Goal: Task Accomplishment & Management: Use online tool/utility

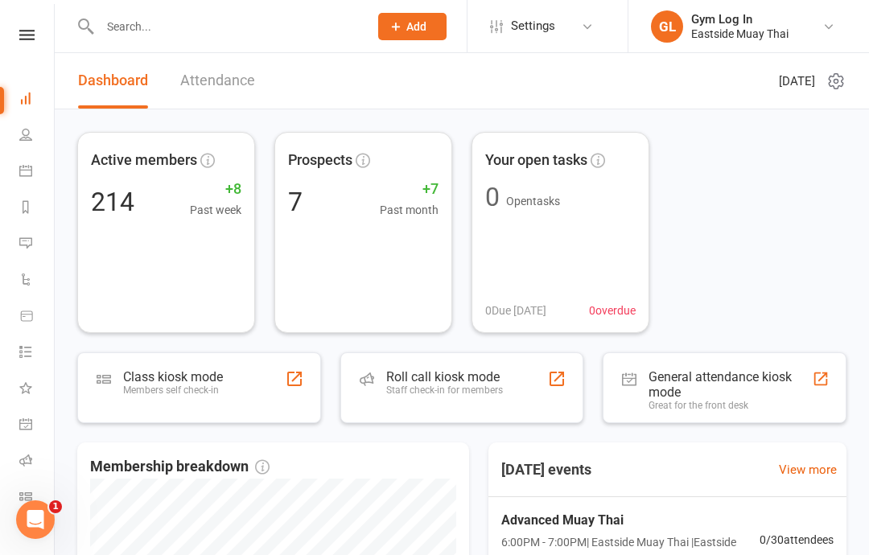
click at [452, 386] on div "Staff check-in for members" at bounding box center [444, 390] width 117 height 11
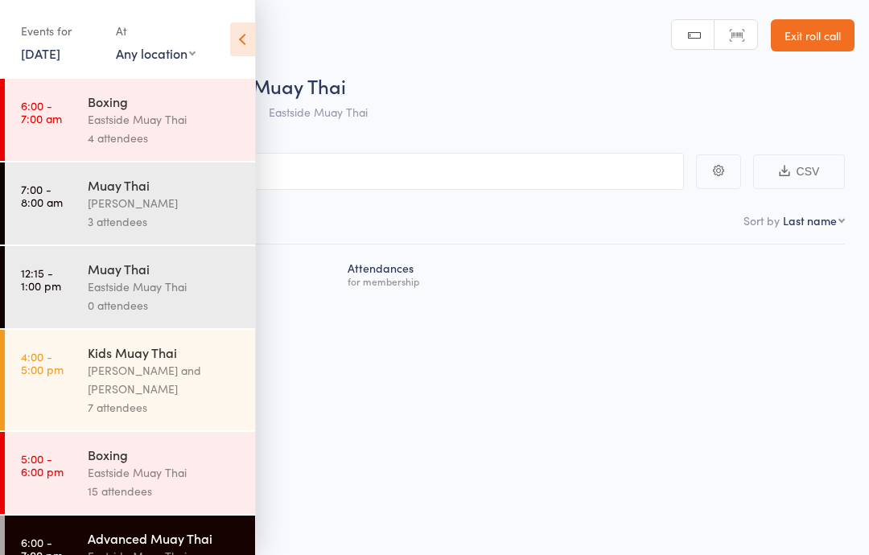
click at [254, 33] on icon at bounding box center [242, 40] width 25 height 34
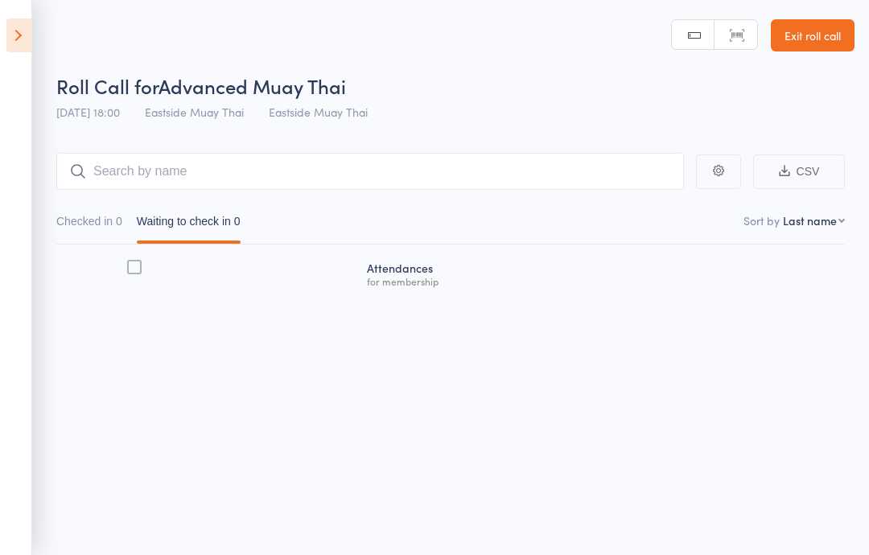
click at [28, 35] on icon at bounding box center [18, 36] width 25 height 34
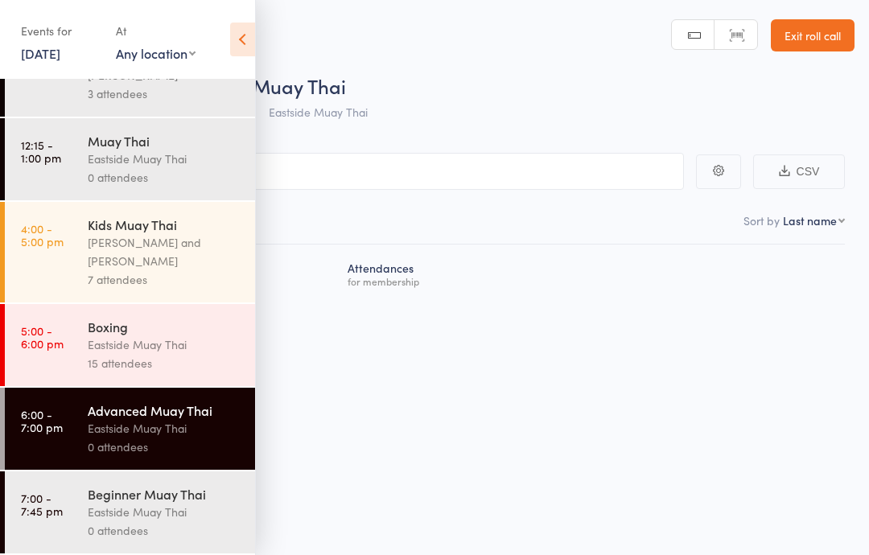
scroll to position [139, 0]
click at [154, 430] on div "Eastside Muay Thai" at bounding box center [165, 428] width 154 height 19
click at [422, 186] on input "search" at bounding box center [354, 171] width 660 height 37
click at [237, 52] on icon at bounding box center [242, 40] width 25 height 34
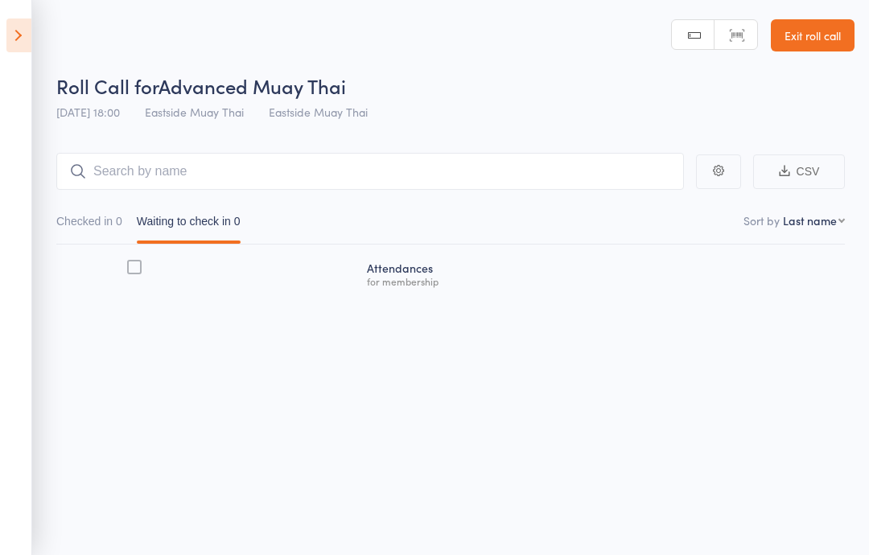
click at [331, 151] on main "CSV Checked in 0 Waiting to check in 0 Sort by Last name First name Last name B…" at bounding box center [434, 247] width 869 height 237
click at [142, 160] on input "search" at bounding box center [370, 171] width 628 height 37
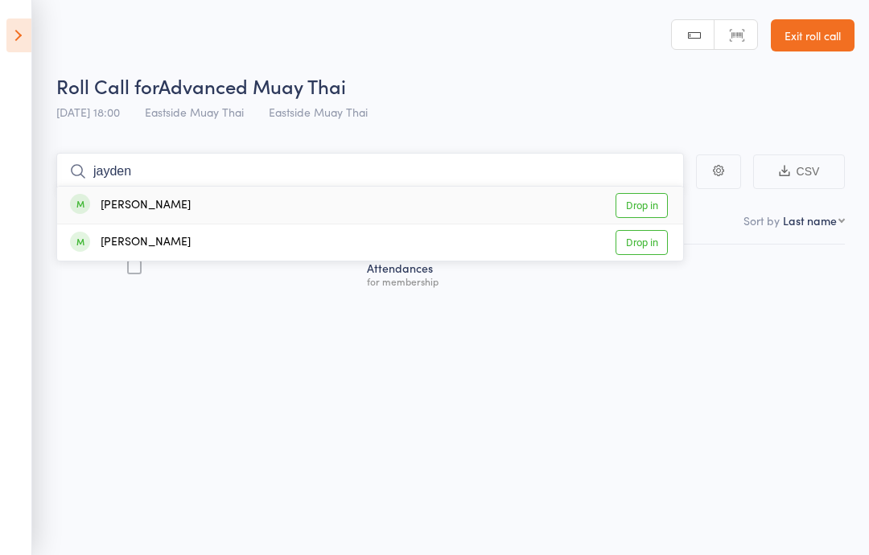
type input "jayden"
click at [638, 196] on link "Drop in" at bounding box center [642, 205] width 52 height 25
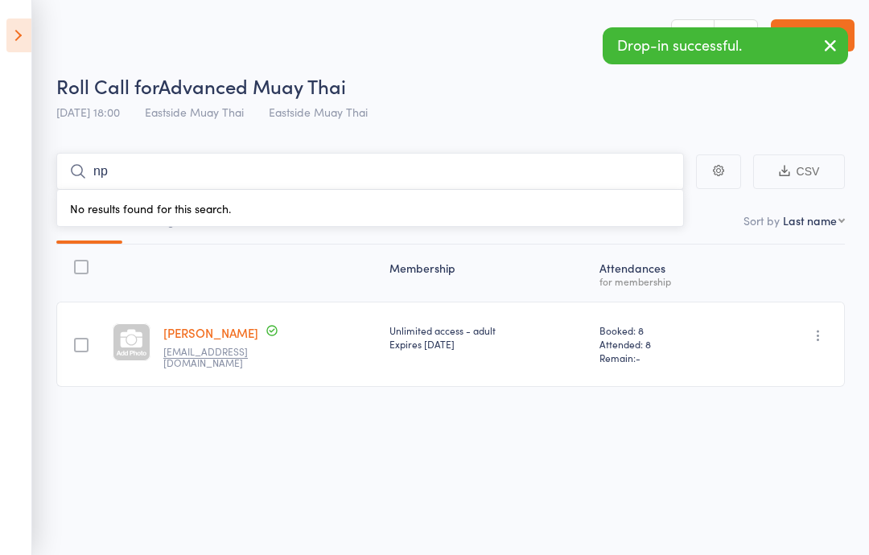
type input "n"
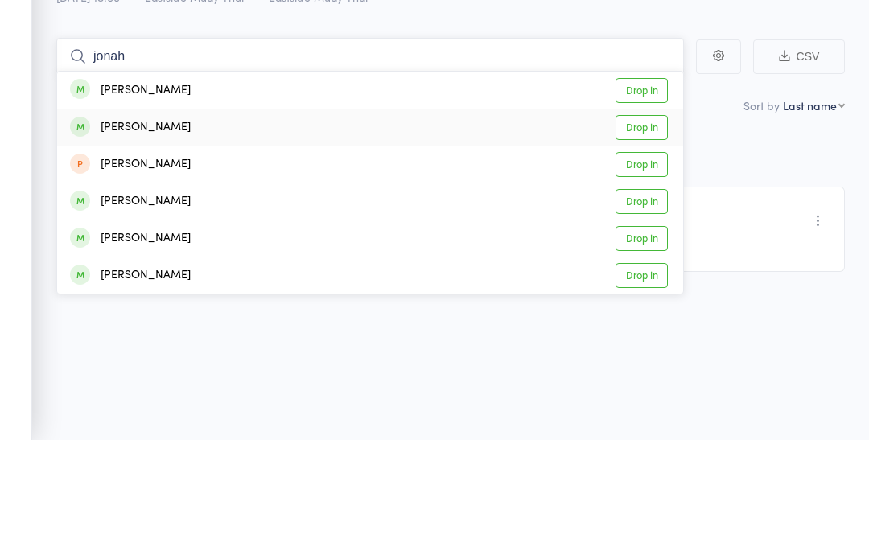
type input "jonah"
click at [634, 230] on link "Drop in" at bounding box center [642, 242] width 52 height 25
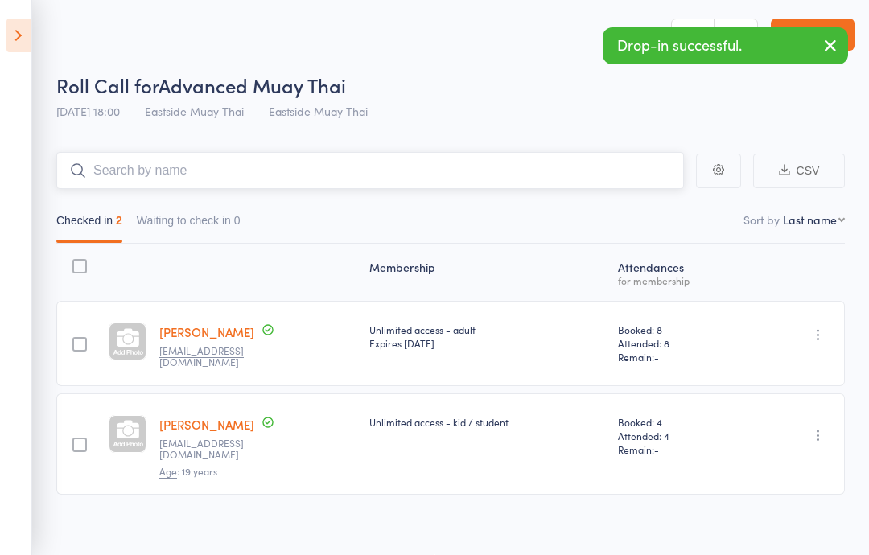
click at [430, 225] on nav "Checked in 2 Waiting to check in 0" at bounding box center [450, 224] width 803 height 37
click at [415, 174] on input "search" at bounding box center [370, 170] width 628 height 37
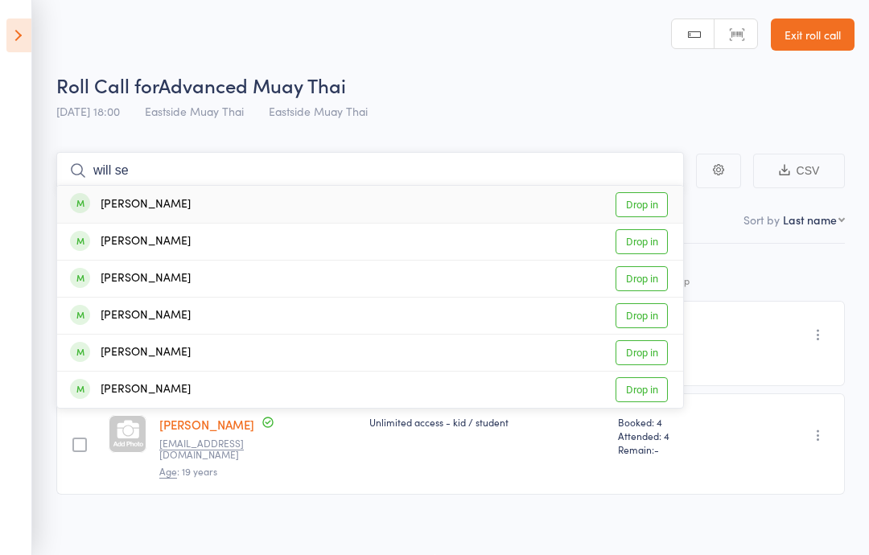
type input "will se"
click at [399, 196] on div "Will Seddon Drop in" at bounding box center [370, 204] width 626 height 37
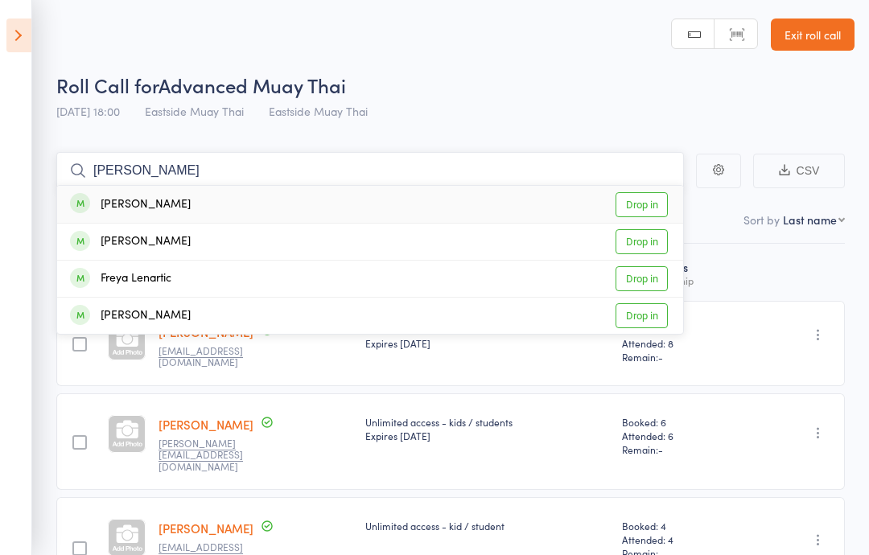
type input "[PERSON_NAME]"
click at [643, 196] on link "Drop in" at bounding box center [642, 204] width 52 height 25
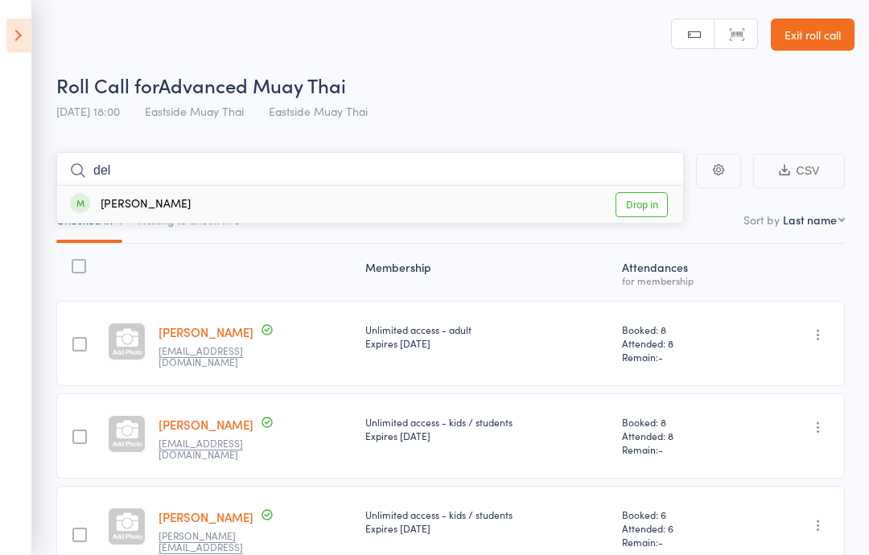
type input "del"
click at [214, 192] on div "[PERSON_NAME] Drop in" at bounding box center [370, 204] width 626 height 37
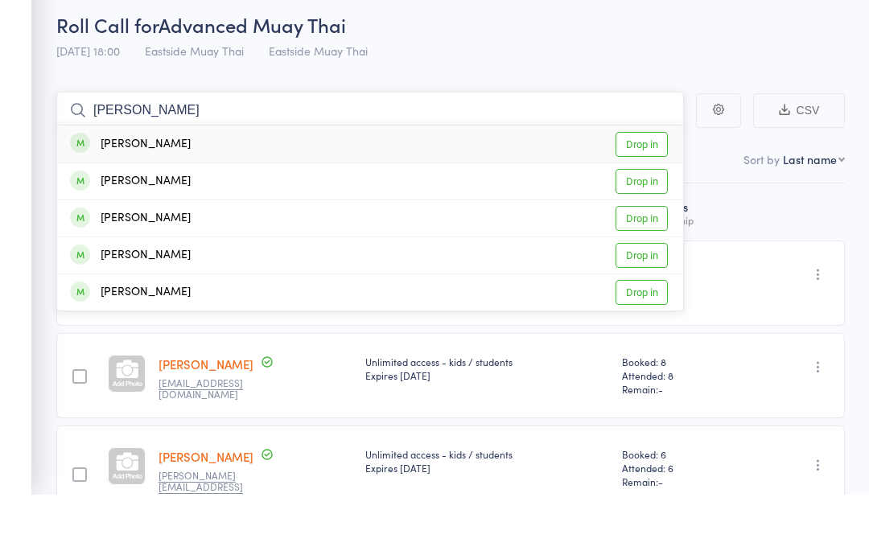
type input "[PERSON_NAME]"
click at [274, 186] on div "[PERSON_NAME] Drop in" at bounding box center [370, 204] width 626 height 37
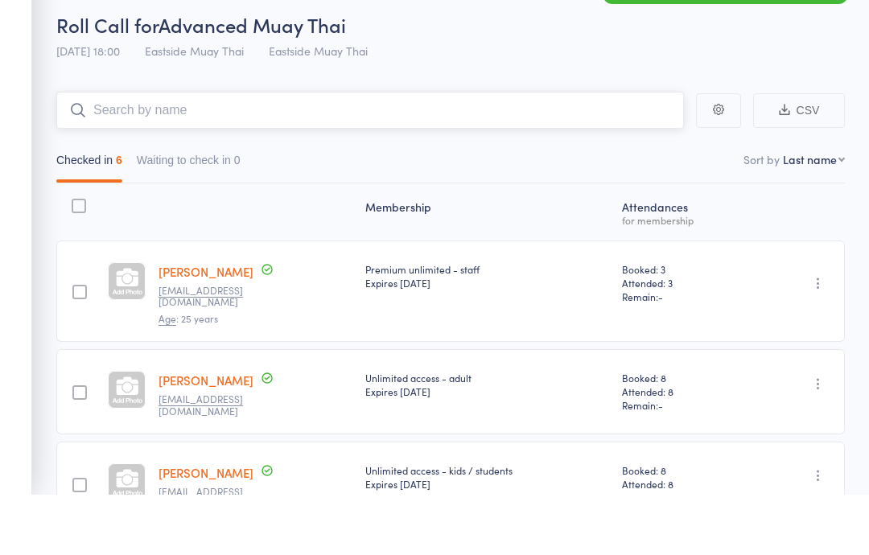
scroll to position [0, 0]
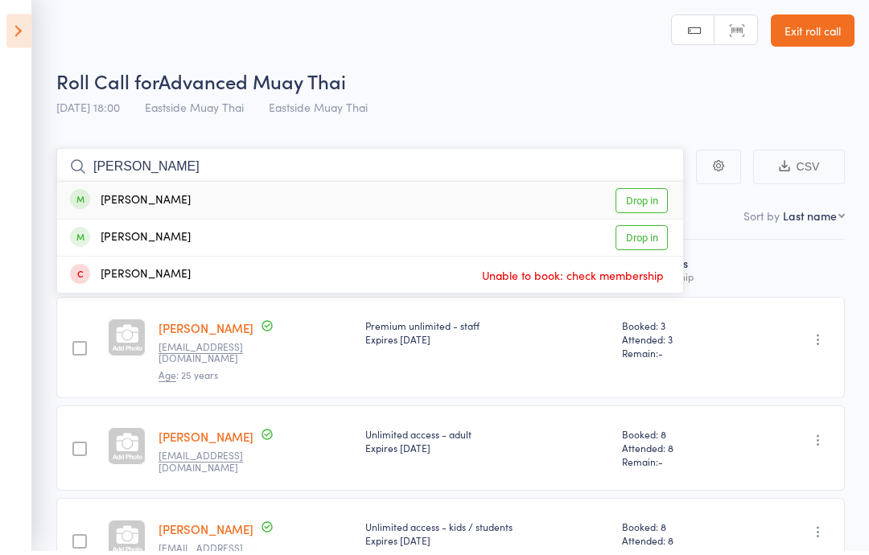
click at [635, 177] on input "[PERSON_NAME]" at bounding box center [370, 171] width 628 height 37
type input "[PERSON_NAME]"
click at [637, 195] on link "Drop in" at bounding box center [642, 205] width 52 height 25
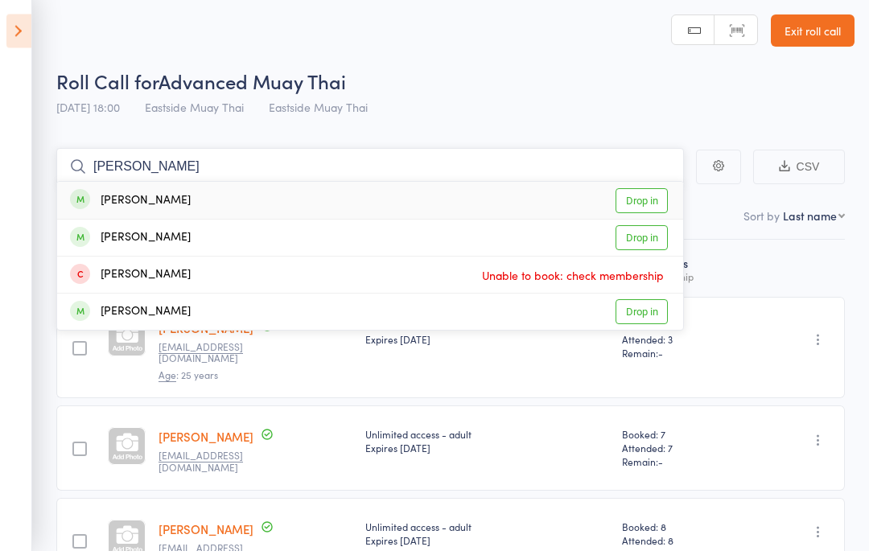
type input "[PERSON_NAME]"
click at [347, 192] on div "[PERSON_NAME] Drop in" at bounding box center [370, 205] width 626 height 37
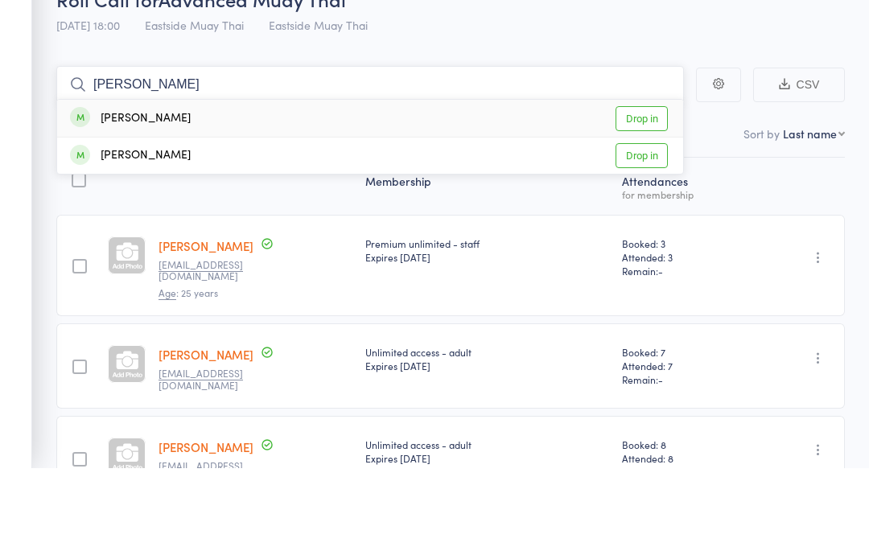
type input "[PERSON_NAME]"
click at [650, 193] on link "Drop in" at bounding box center [642, 205] width 52 height 25
type input "tal"
click at [642, 230] on link "Drop in" at bounding box center [642, 242] width 52 height 25
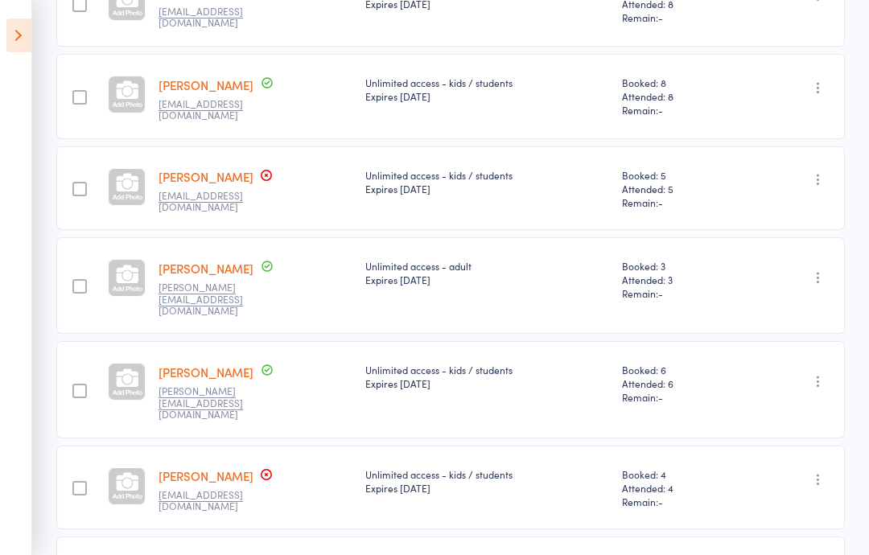
scroll to position [729, 0]
